Goal: Task Accomplishment & Management: Use online tool/utility

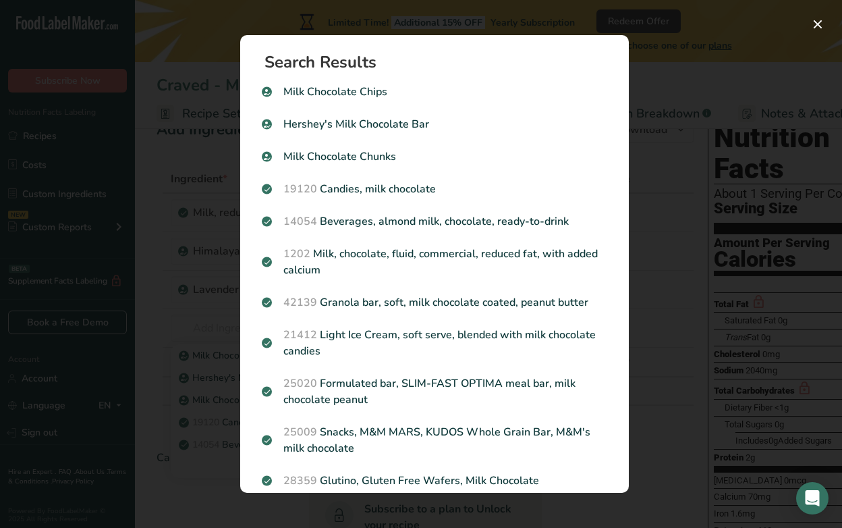
click at [663, 76] on div "Search results modal" at bounding box center [421, 264] width 842 height 528
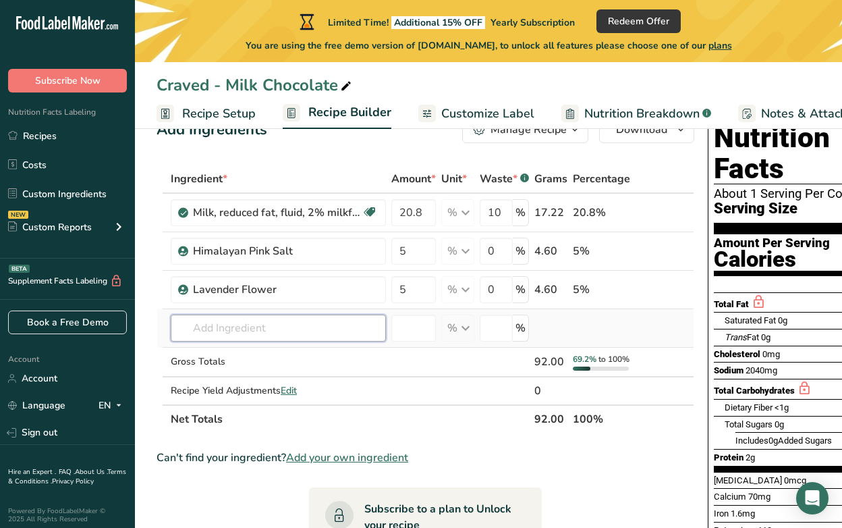
click at [243, 323] on input "text" at bounding box center [278, 327] width 215 height 27
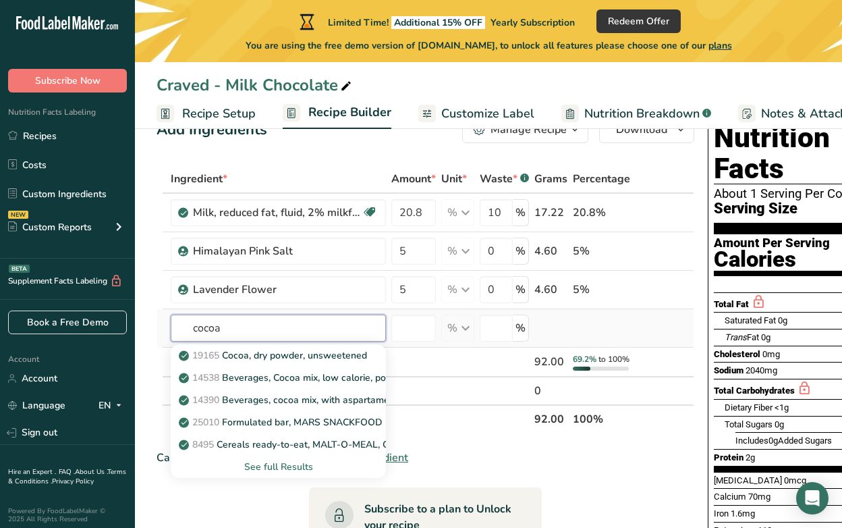
type input "cocoa"
click at [261, 462] on div "See full Results" at bounding box center [279, 467] width 194 height 14
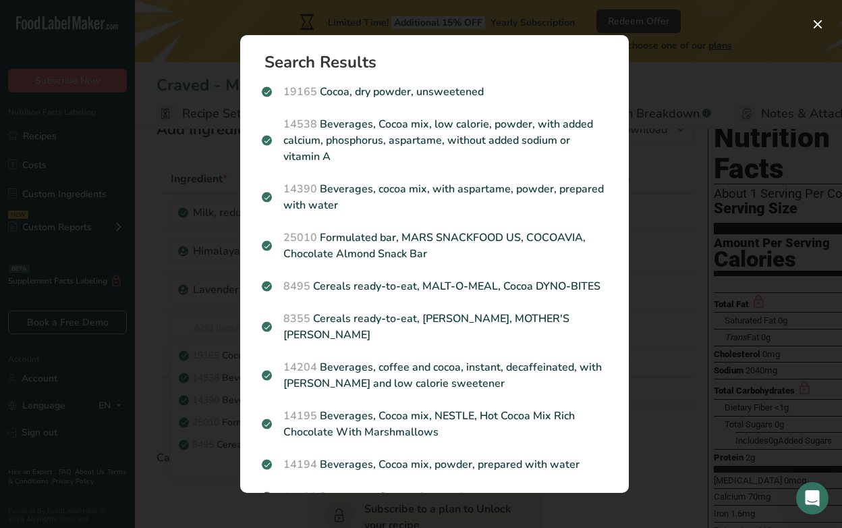
click at [676, 80] on div "Search results modal" at bounding box center [421, 264] width 842 height 528
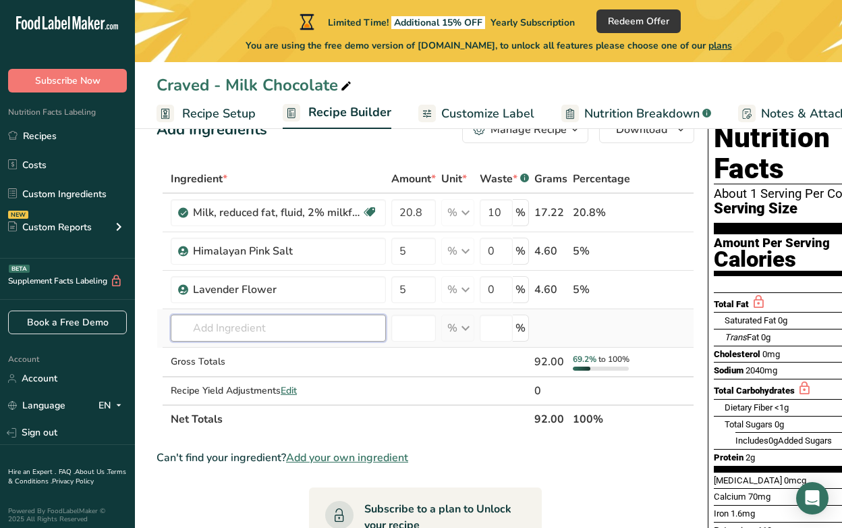
click at [227, 330] on input "text" at bounding box center [278, 327] width 215 height 27
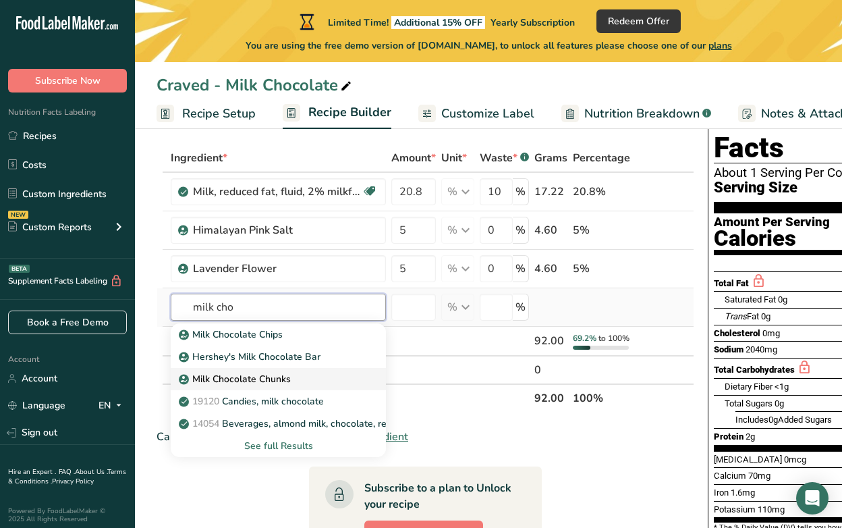
scroll to position [65, 0]
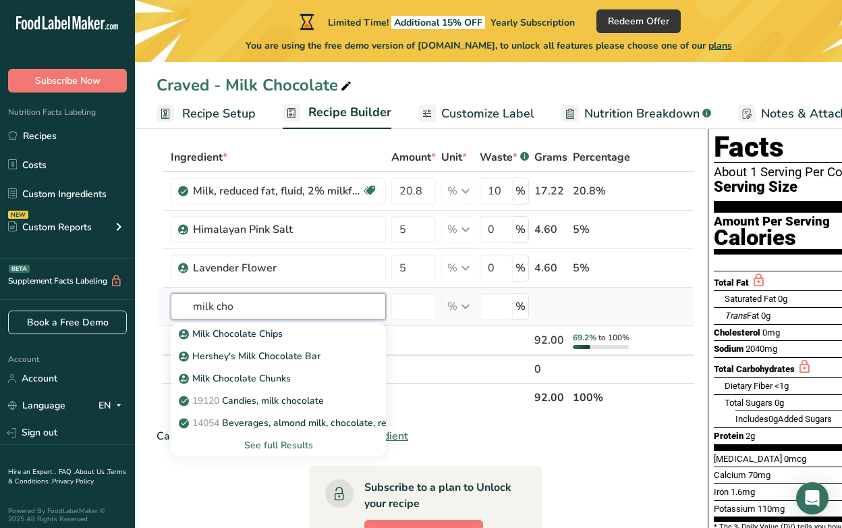
type input "milk cho"
click at [273, 445] on div "See full Results" at bounding box center [279, 445] width 194 height 14
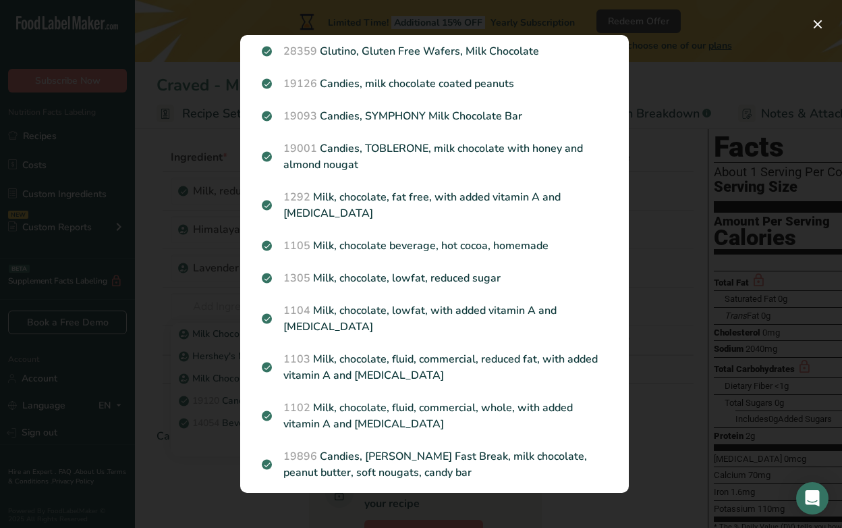
scroll to position [0, 0]
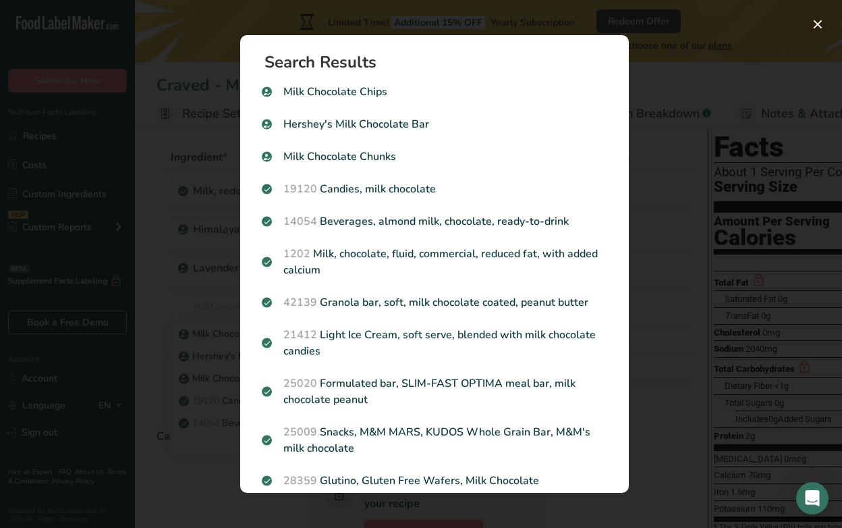
click at [664, 84] on div "Search results modal" at bounding box center [421, 264] width 842 height 528
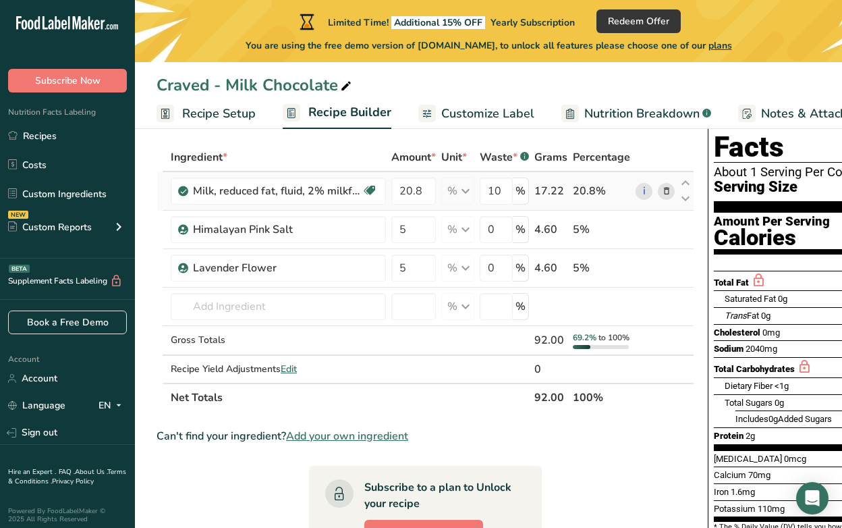
click at [665, 188] on icon at bounding box center [666, 191] width 9 height 14
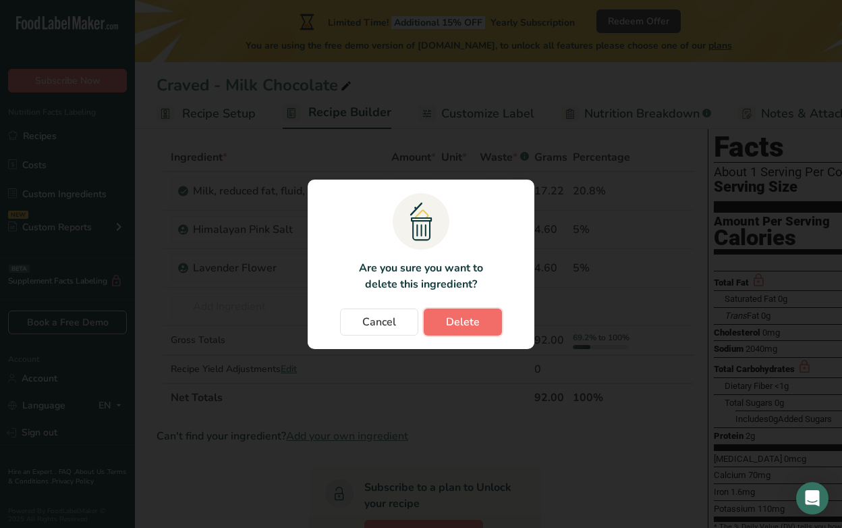
click at [462, 322] on span "Delete" at bounding box center [463, 322] width 34 height 16
type input "5"
type input "0"
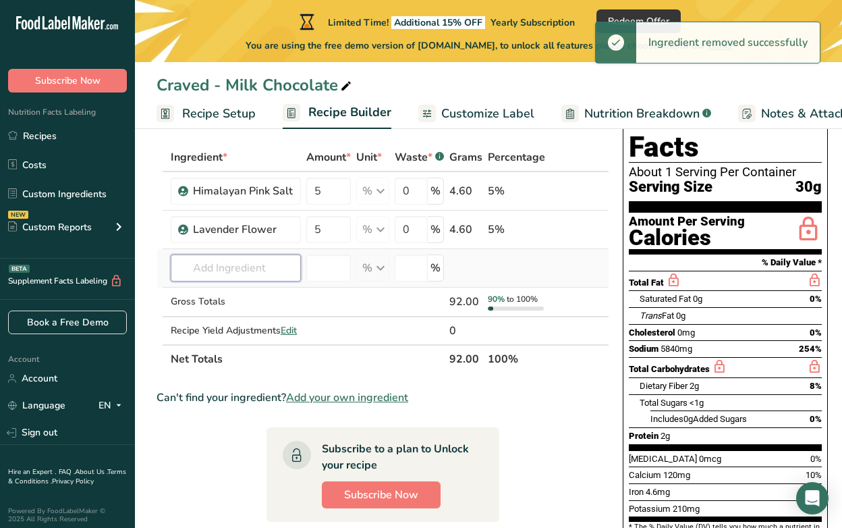
click at [234, 265] on input "text" at bounding box center [236, 267] width 130 height 27
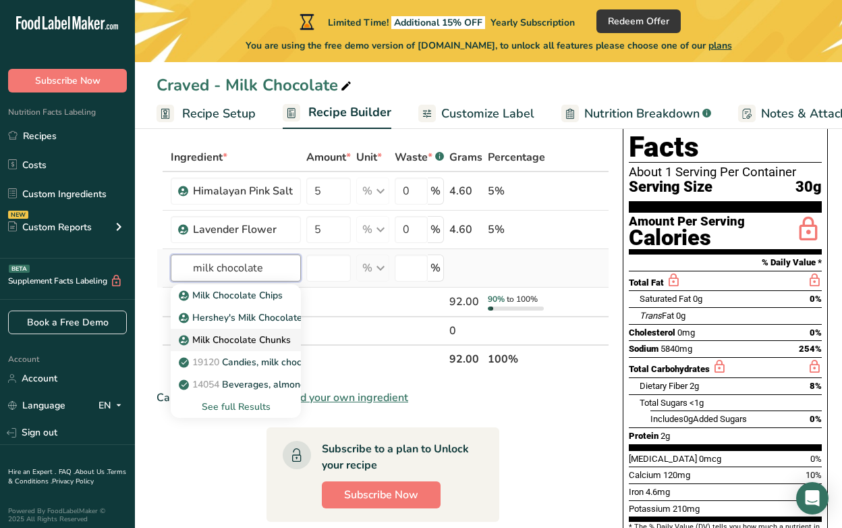
type input "milk chocolate"
click at [233, 343] on p "Milk Chocolate Chunks" at bounding box center [236, 340] width 109 height 14
type input "Milk Chocolate Chunks"
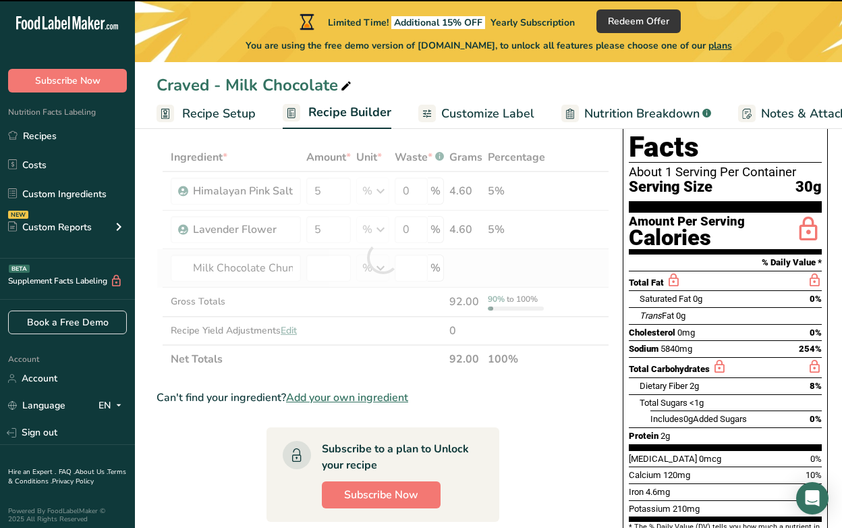
type input "0"
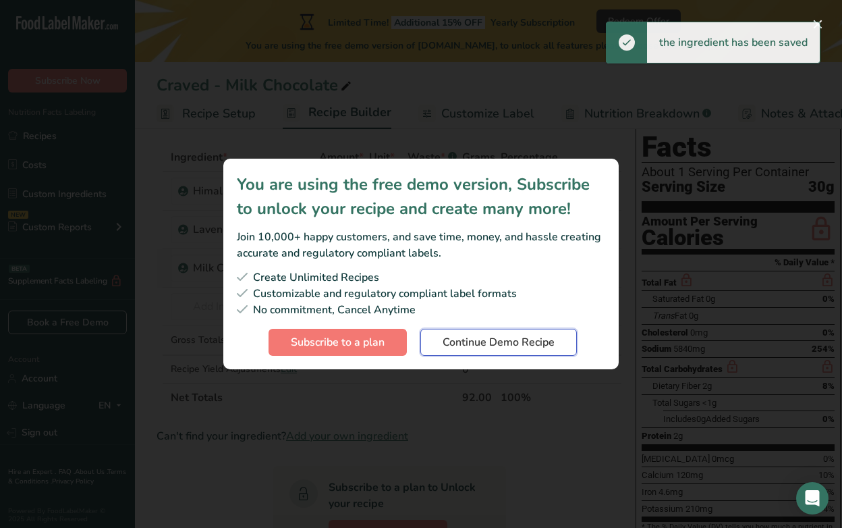
click at [507, 344] on span "Continue Demo Recipe" at bounding box center [499, 342] width 112 height 16
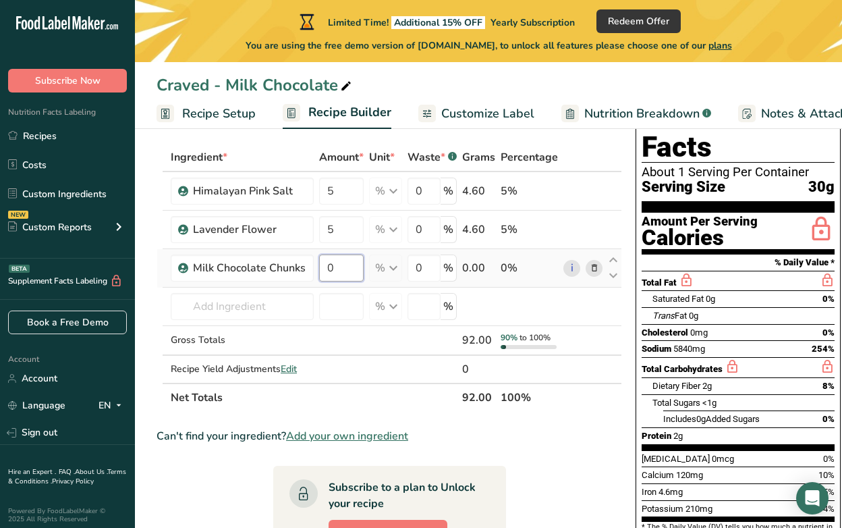
click at [339, 267] on input "0" at bounding box center [341, 267] width 45 height 27
type input "90"
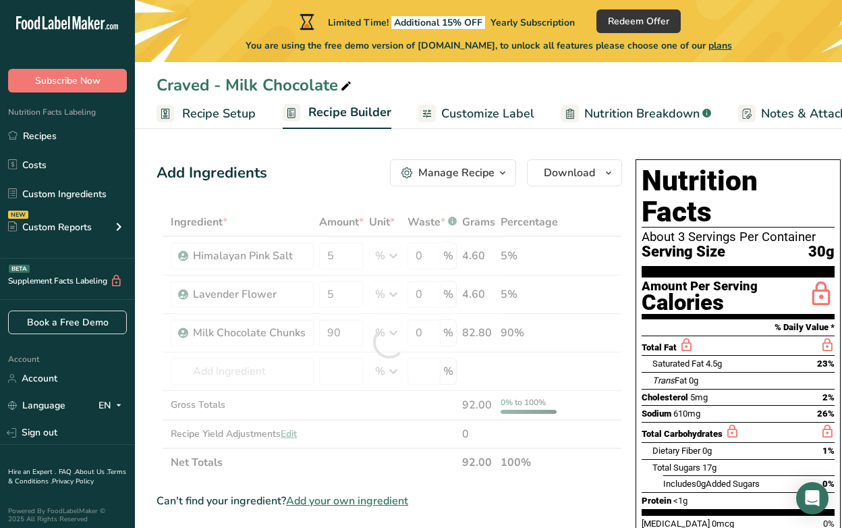
click at [488, 116] on span "Customize Label" at bounding box center [487, 114] width 93 height 18
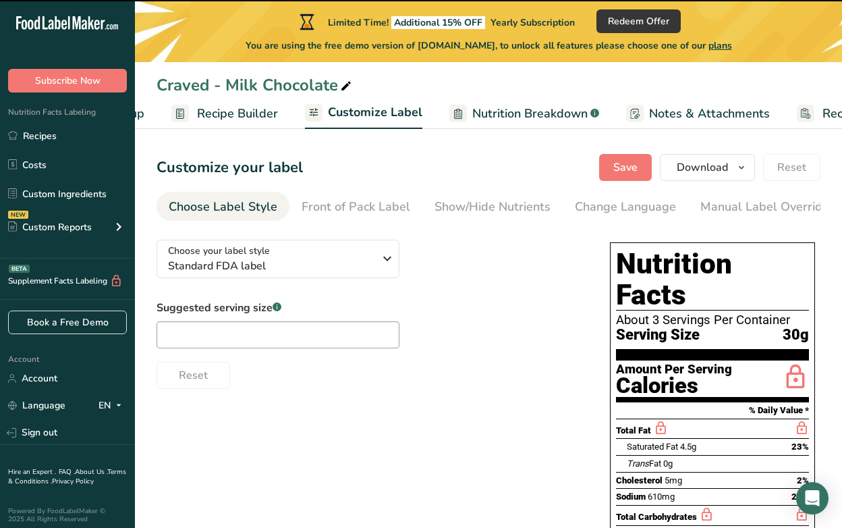
scroll to position [0, 196]
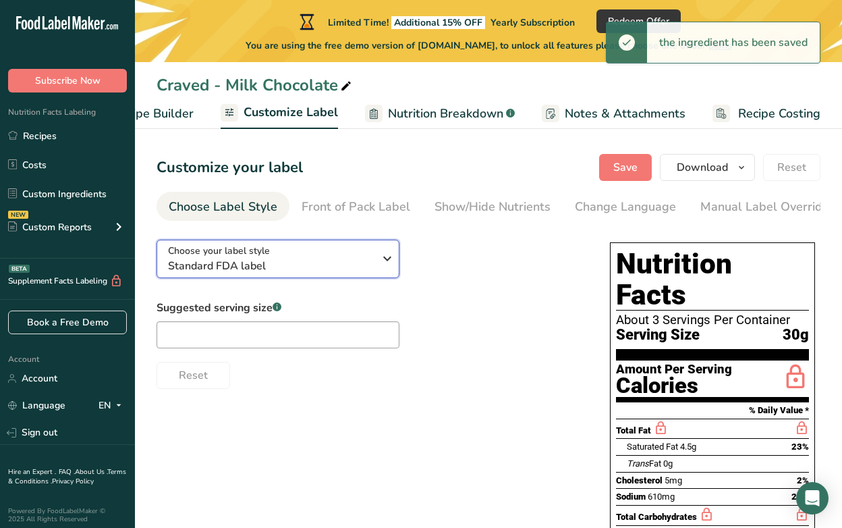
click at [310, 271] on span "Standard FDA label" at bounding box center [271, 266] width 206 height 16
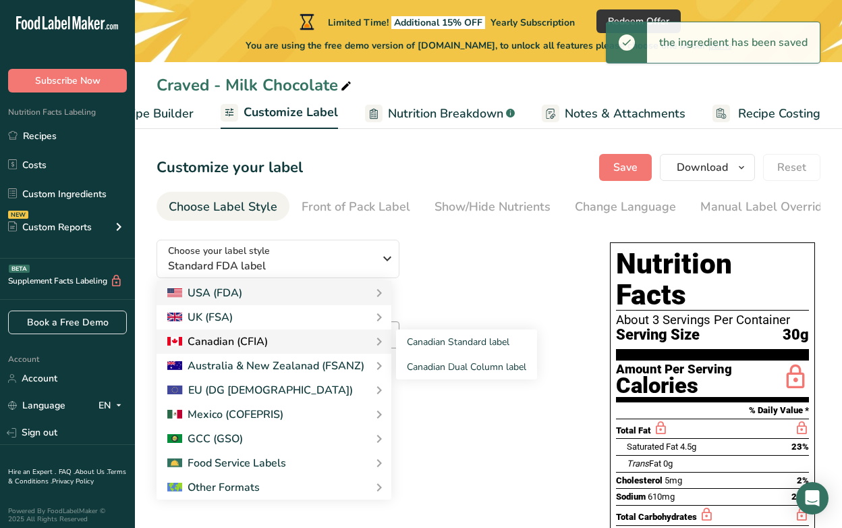
click at [274, 342] on div "Canadian (CFIA)" at bounding box center [273, 341] width 213 height 16
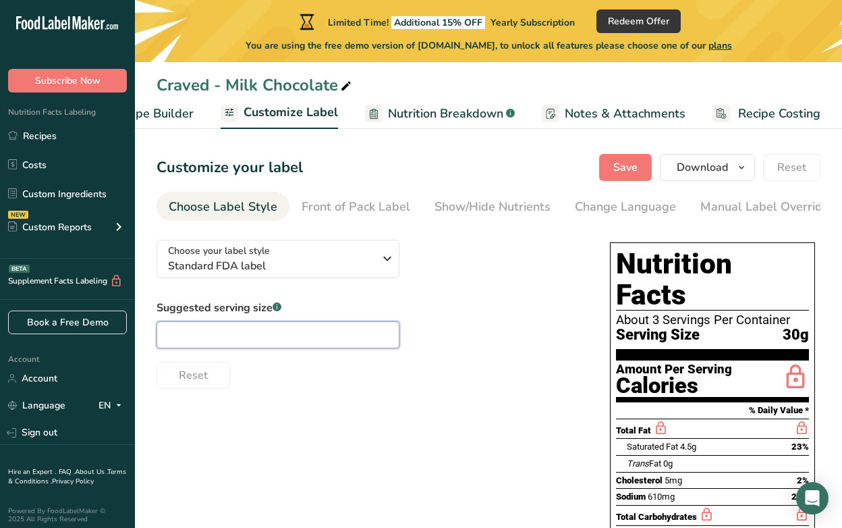
click at [274, 342] on input "text" at bounding box center [278, 334] width 243 height 27
type input "2 pieces"
click at [358, 391] on div "Choose your label style Standard FDA label USA (FDA) Standard FDA label Tabular…" at bounding box center [489, 496] width 664 height 534
click at [337, 205] on div "Front of Pack Label" at bounding box center [356, 207] width 109 height 18
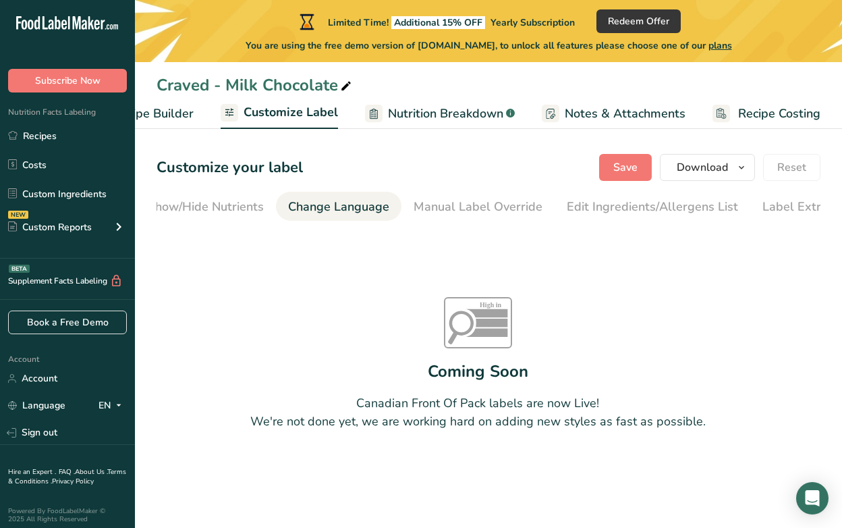
scroll to position [0, 316]
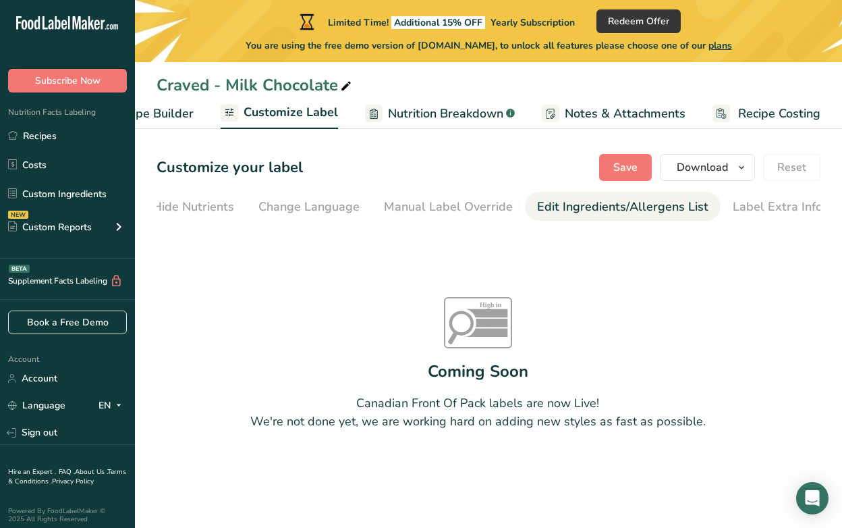
click at [613, 200] on div "Edit Ingredients/Allergens List" at bounding box center [622, 207] width 171 height 18
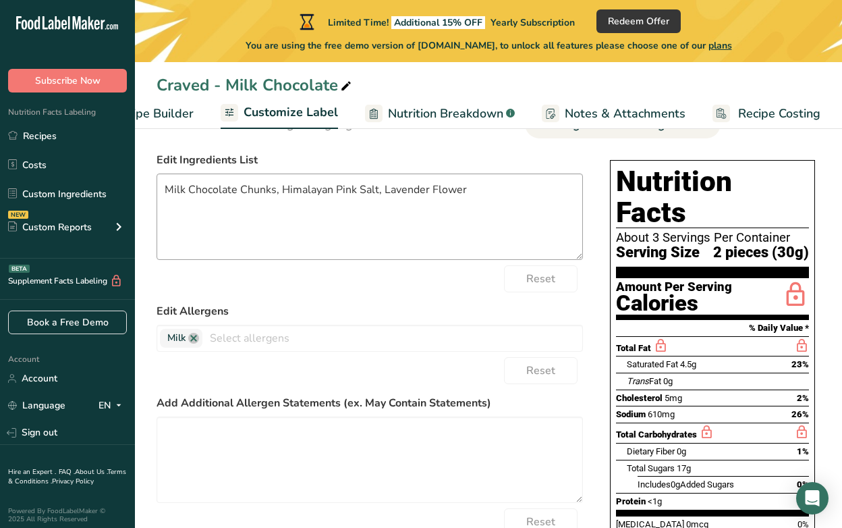
scroll to position [0, 0]
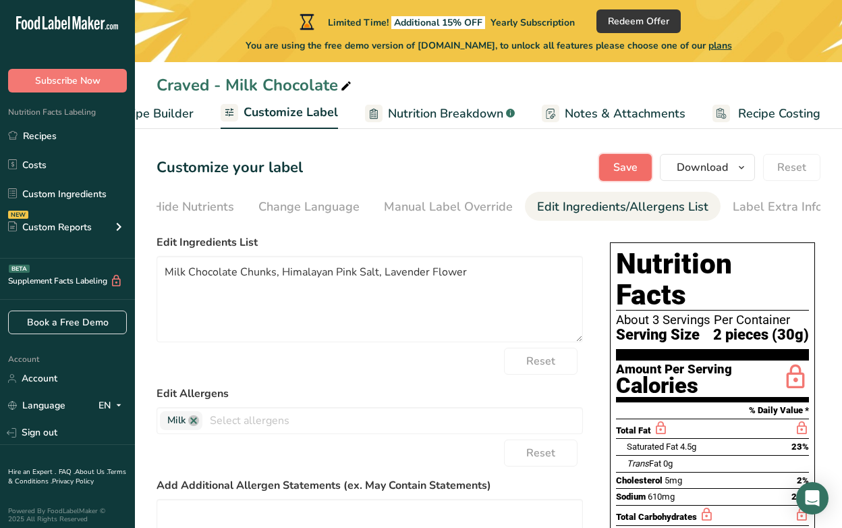
click at [628, 166] on span "Save" at bounding box center [625, 167] width 24 height 16
click at [177, 110] on span "Recipe Builder" at bounding box center [153, 114] width 81 height 18
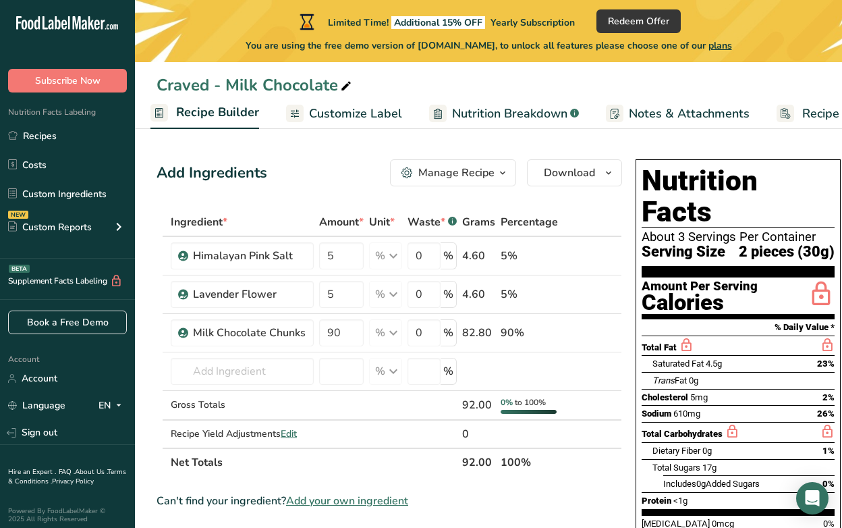
scroll to position [0, 130]
click at [653, 26] on span "Redeem Offer" at bounding box center [638, 21] width 61 height 14
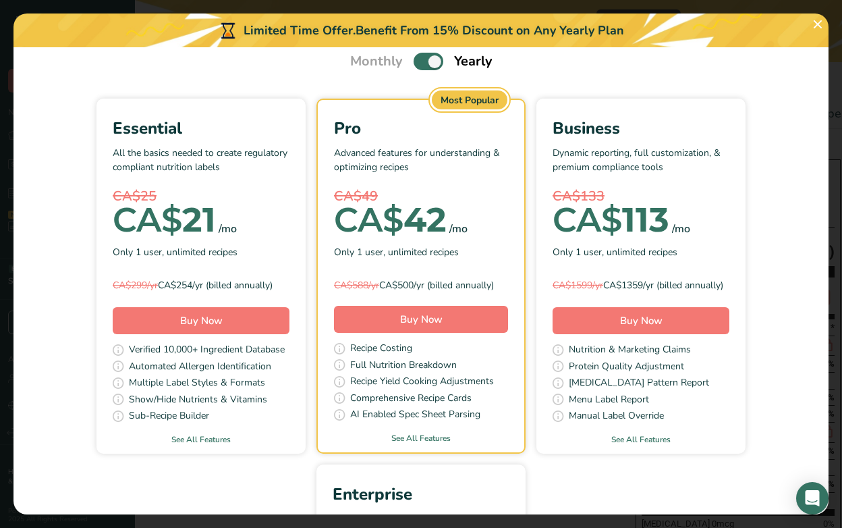
scroll to position [0, 0]
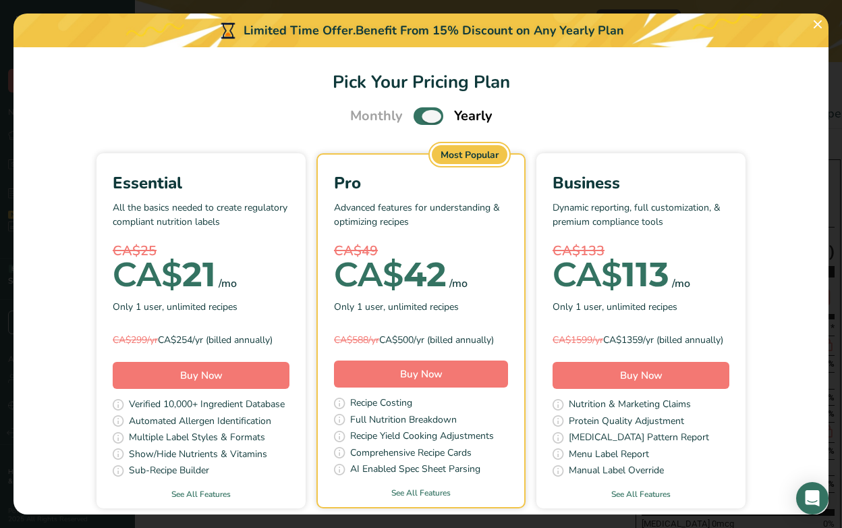
click at [427, 115] on span "Pick Your Pricing Plan Modal" at bounding box center [429, 115] width 30 height 17
click at [422, 115] on input "Pick Your Pricing Plan Modal" at bounding box center [418, 116] width 9 height 9
checkbox input "false"
